Goal: Information Seeking & Learning: Learn about a topic

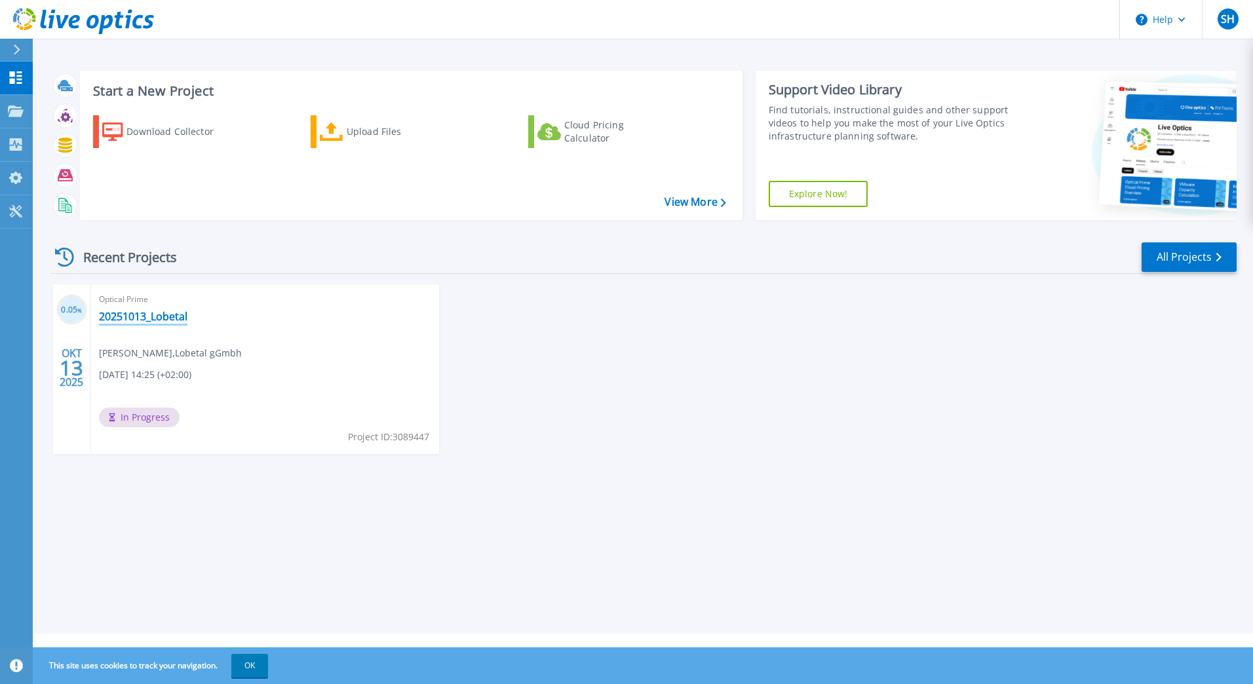
click at [141, 316] on link "20251013_Lobetal" at bounding box center [143, 316] width 88 height 13
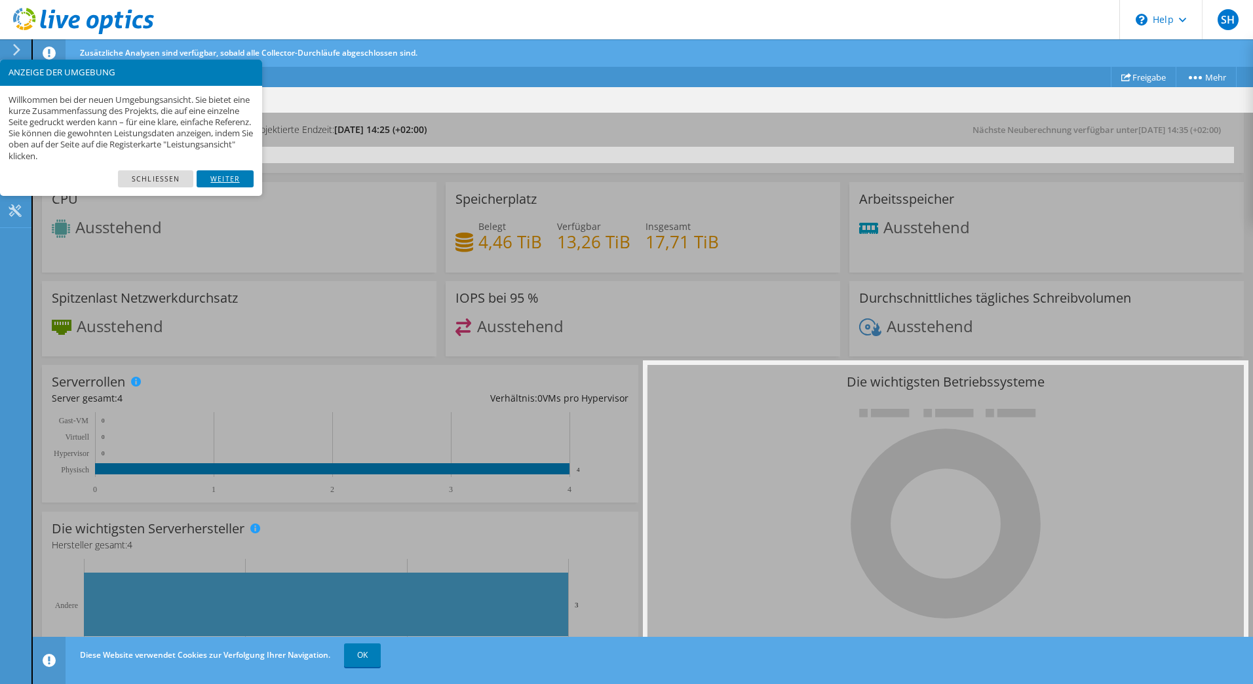
click at [222, 176] on link "Weiter" at bounding box center [225, 178] width 57 height 17
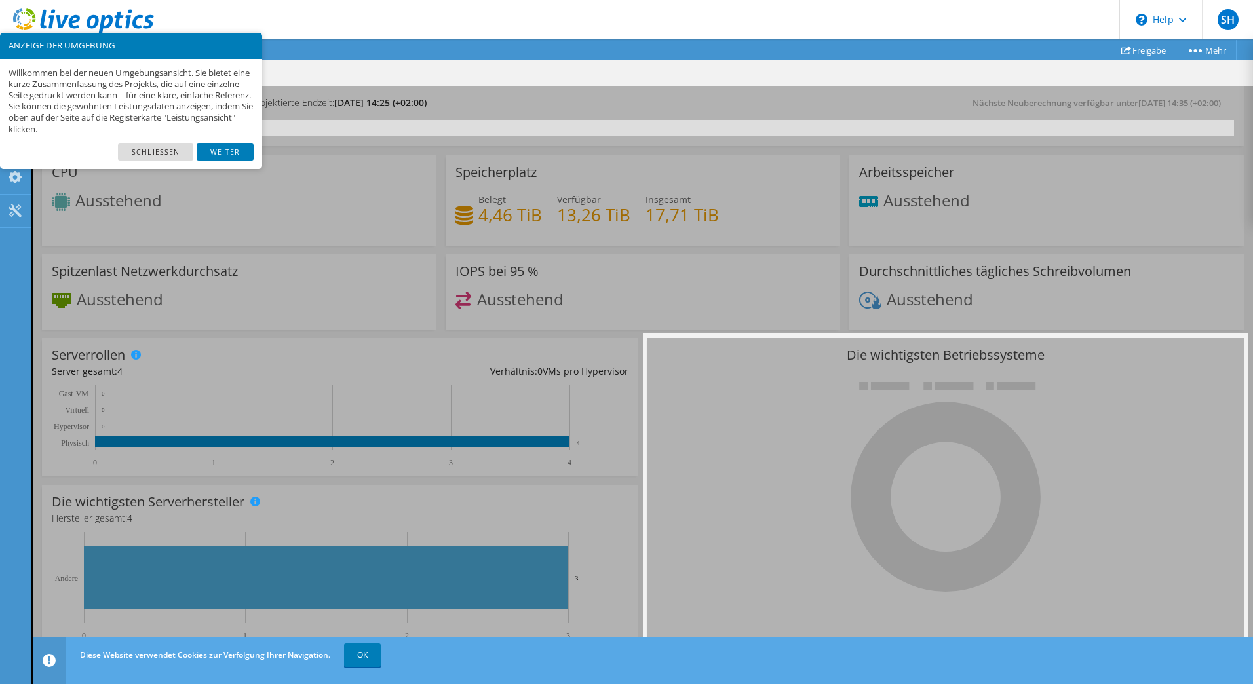
scroll to position [47, 0]
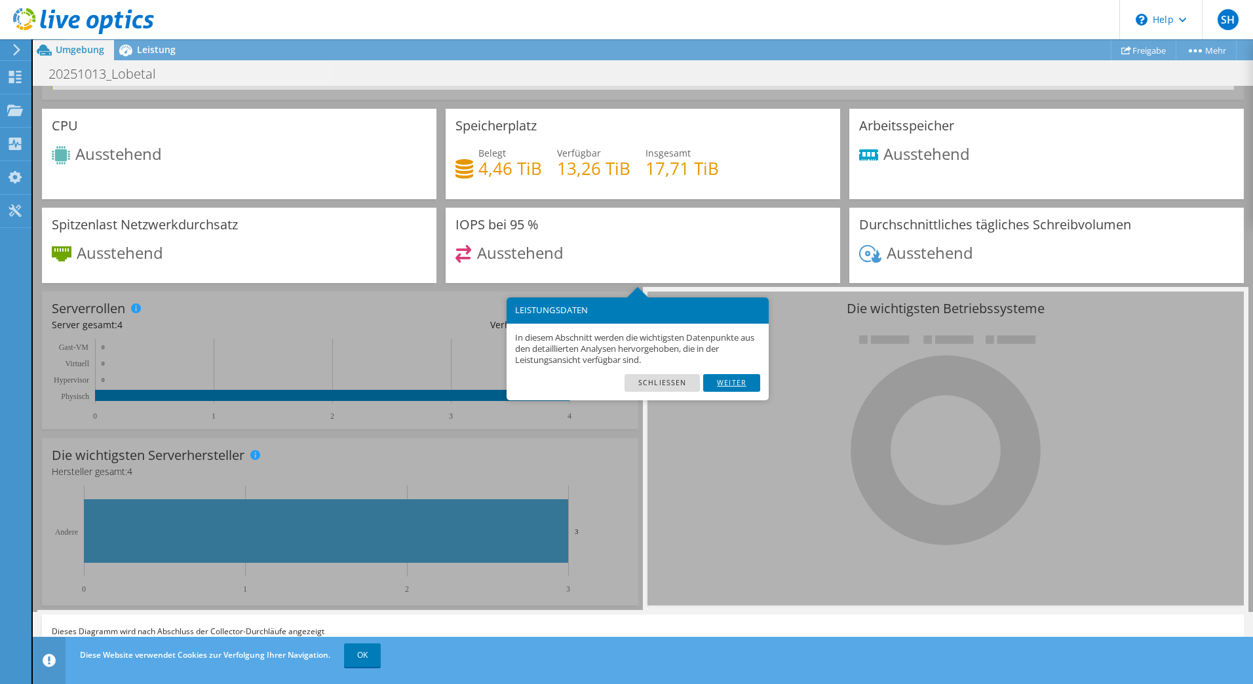
click at [741, 382] on link "Weiter" at bounding box center [731, 382] width 57 height 17
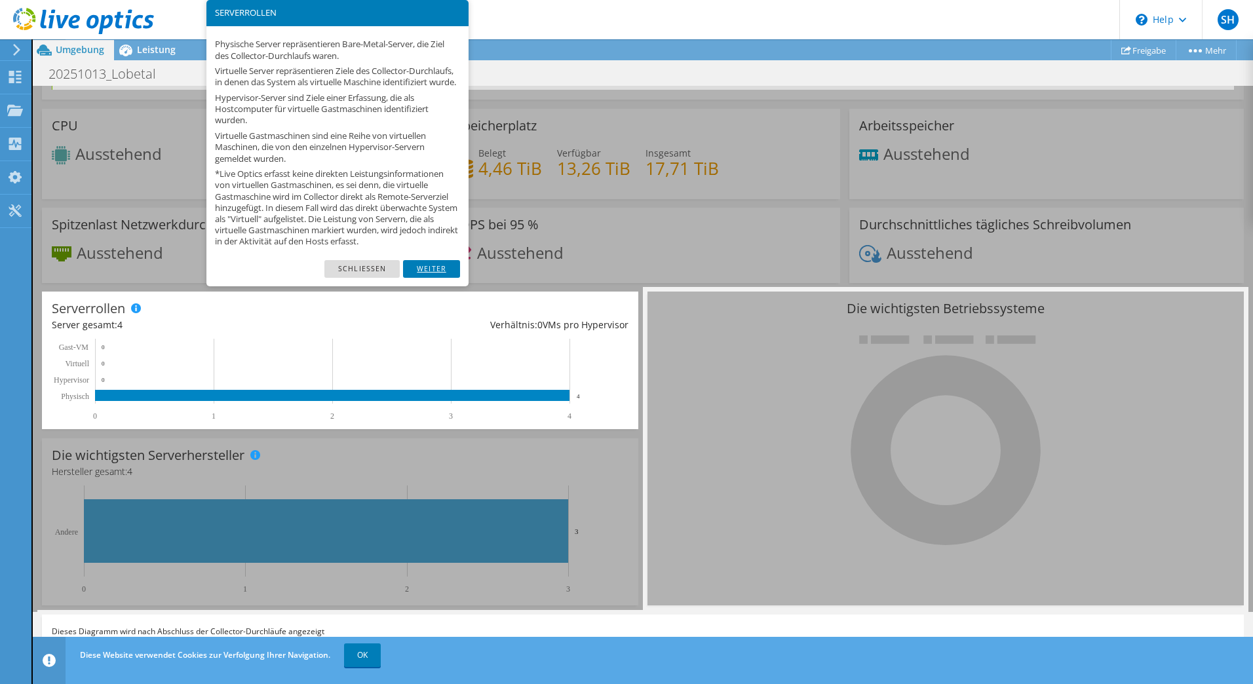
click at [450, 277] on link "Weiter" at bounding box center [431, 268] width 57 height 17
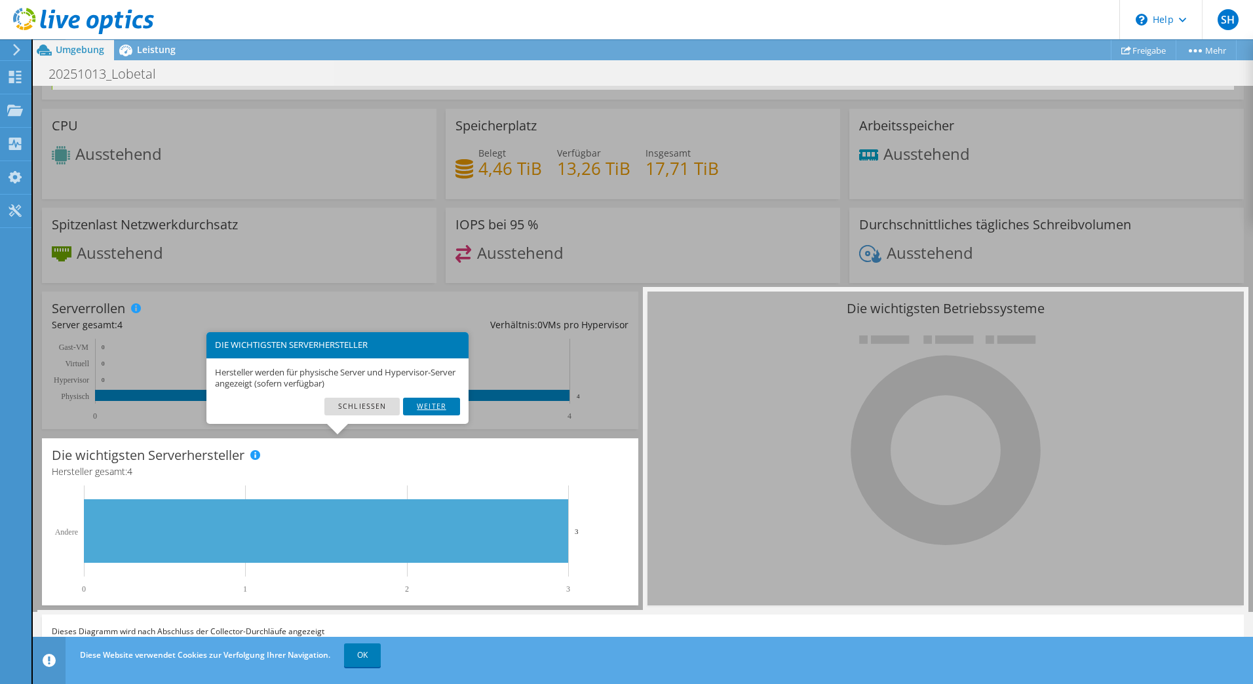
click at [421, 404] on link "Weiter" at bounding box center [431, 406] width 57 height 17
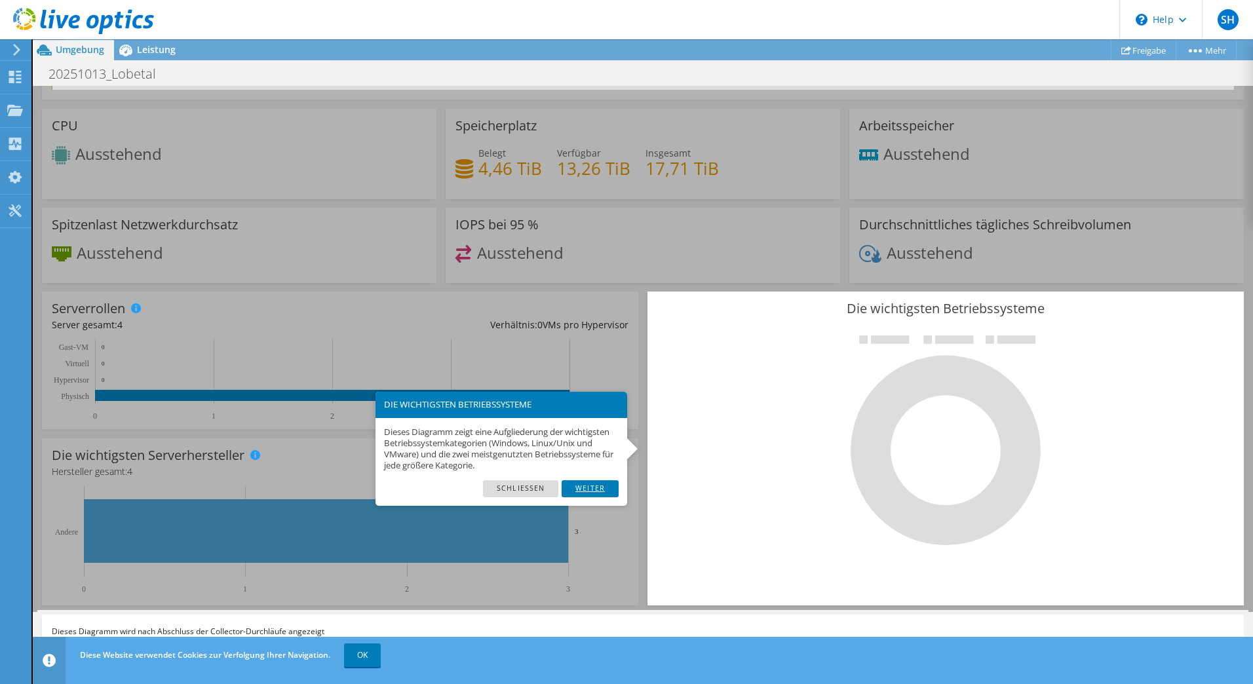
click at [615, 492] on link "Weiter" at bounding box center [590, 488] width 57 height 17
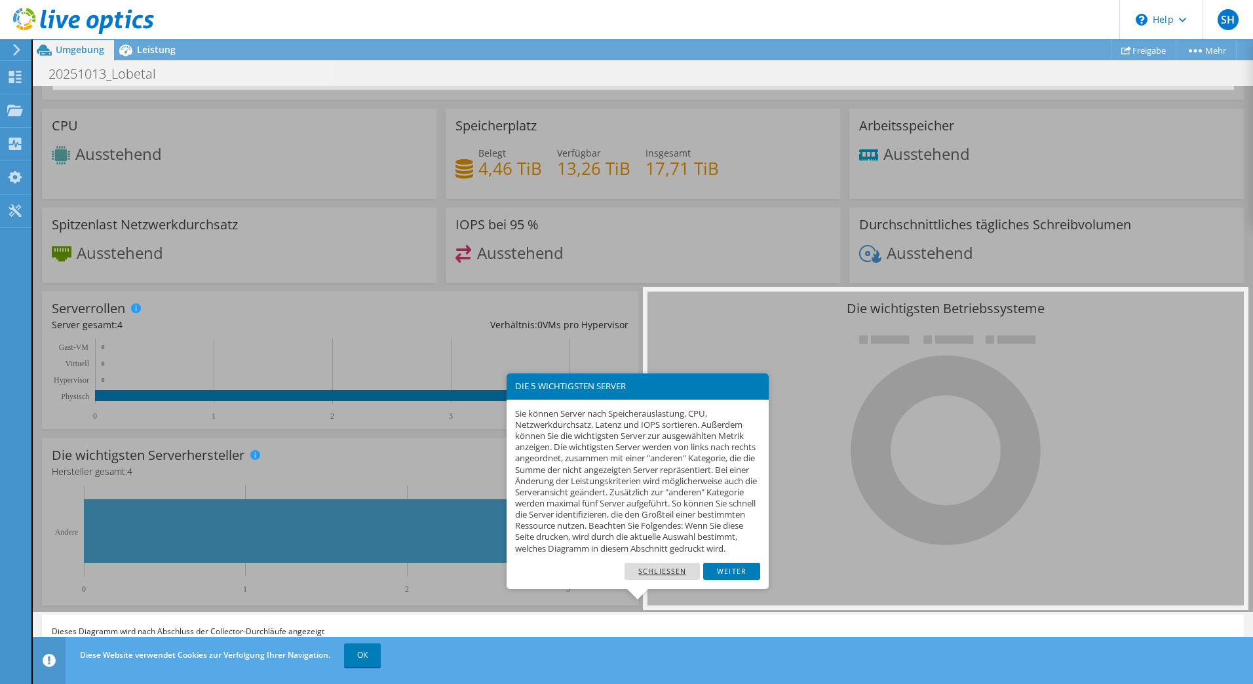
click at [681, 580] on link "Schließen" at bounding box center [662, 571] width 75 height 17
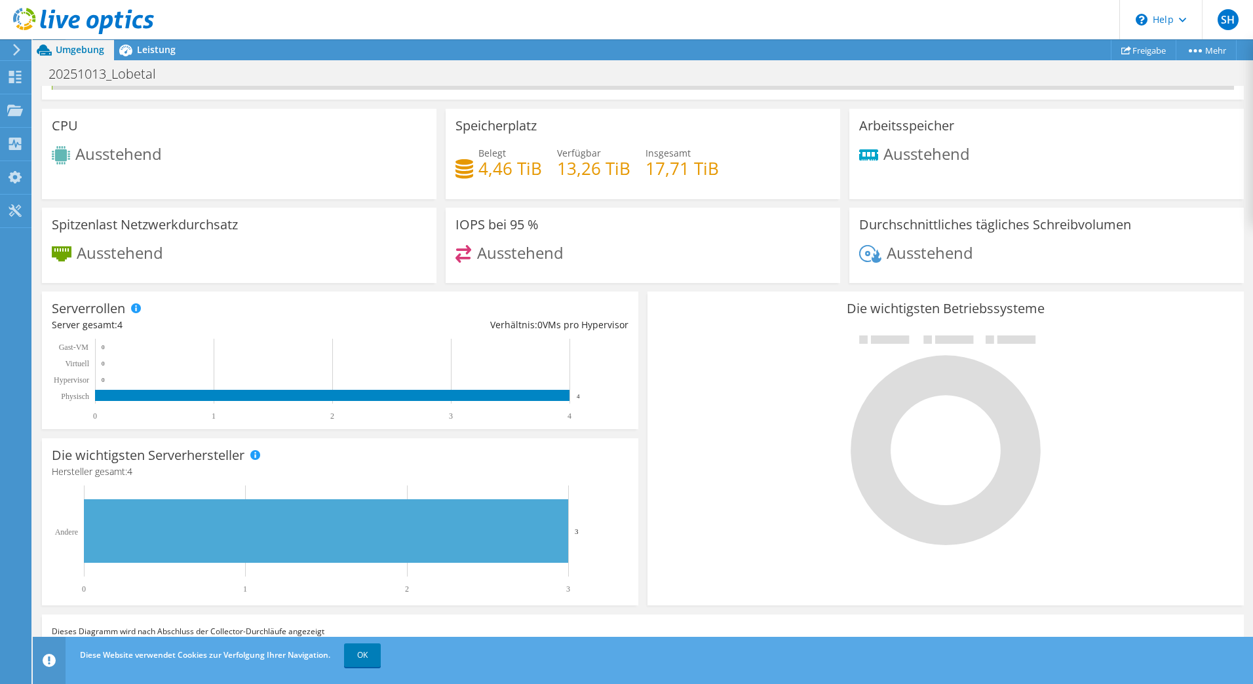
scroll to position [314, 0]
click at [140, 53] on span "Leistung" at bounding box center [156, 49] width 39 height 12
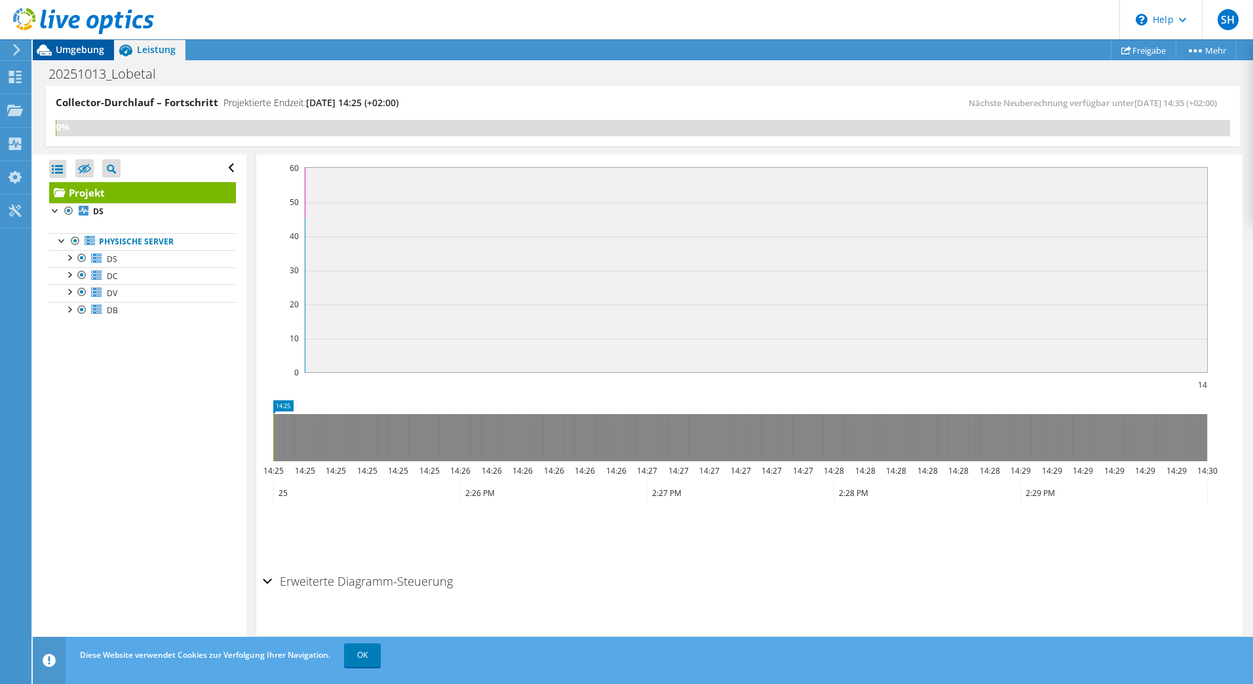
click at [85, 56] on div "Umgebung" at bounding box center [73, 49] width 81 height 21
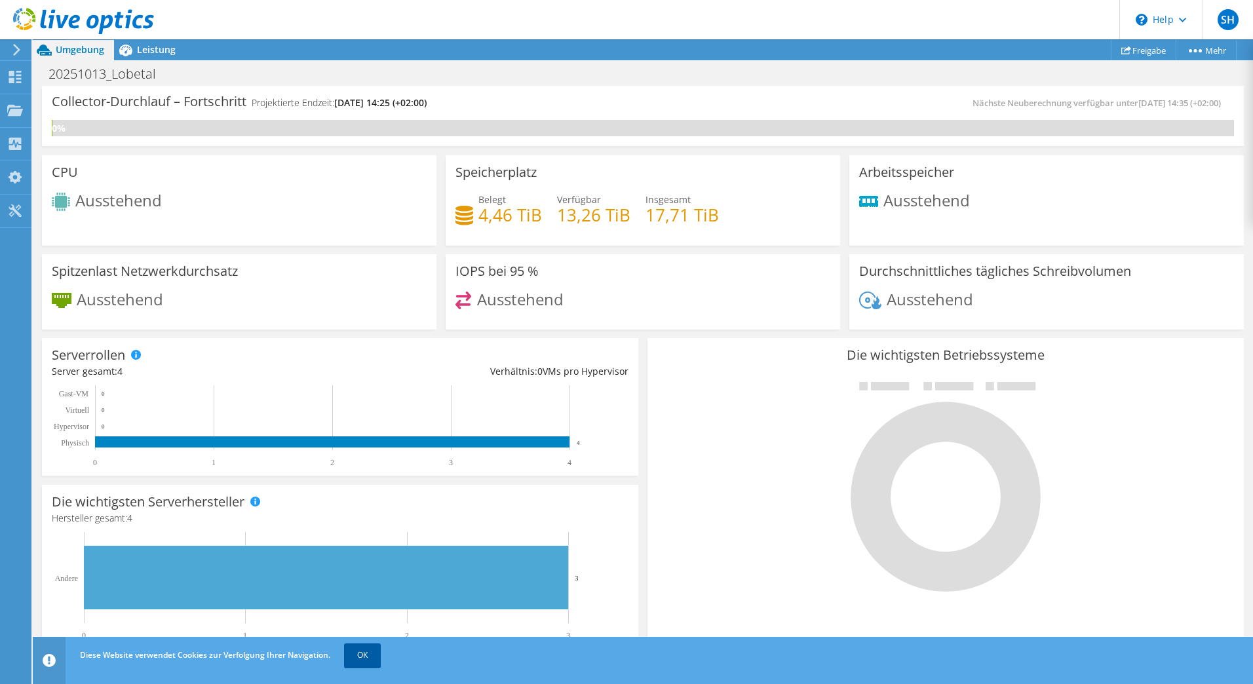
click at [360, 654] on link "OK" at bounding box center [362, 656] width 37 height 24
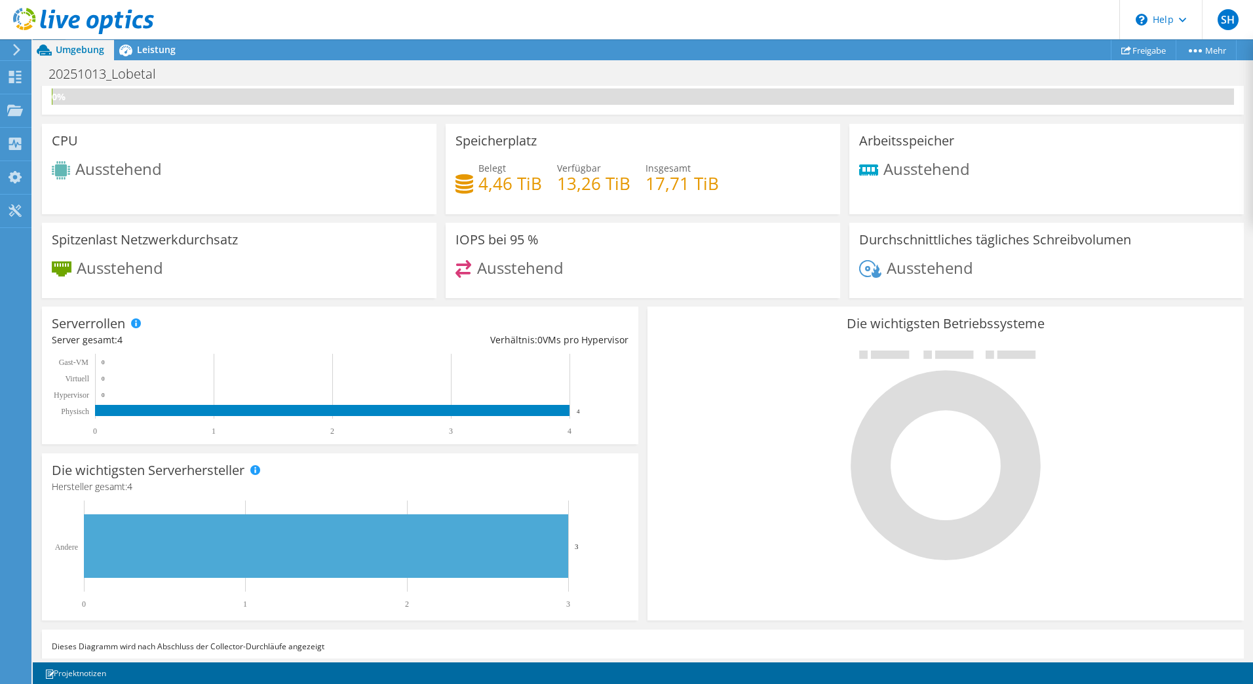
scroll to position [46, 0]
